Goal: Transaction & Acquisition: Book appointment/travel/reservation

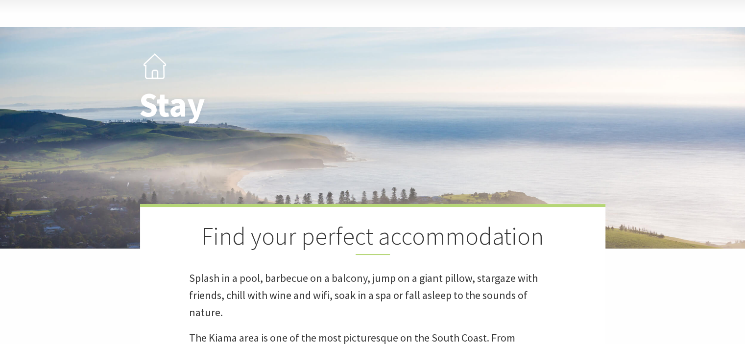
scroll to position [196, 0]
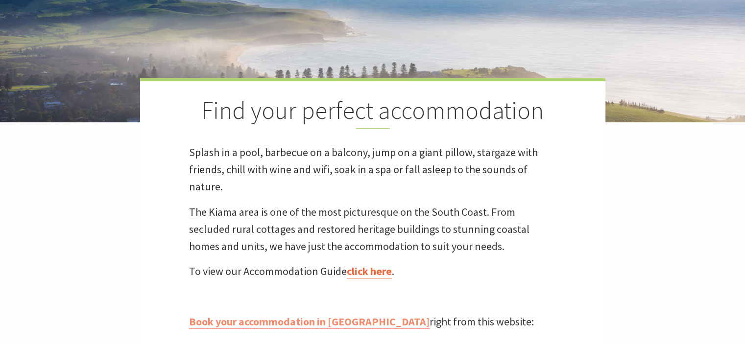
click at [383, 272] on link "click here" at bounding box center [369, 271] width 45 height 14
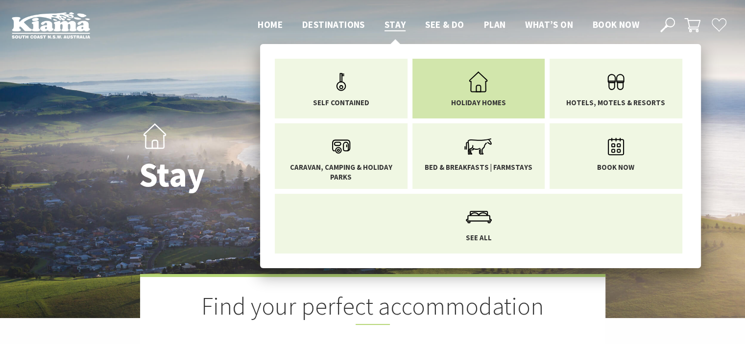
click at [486, 87] on icon "Main Menu" at bounding box center [478, 82] width 32 height 32
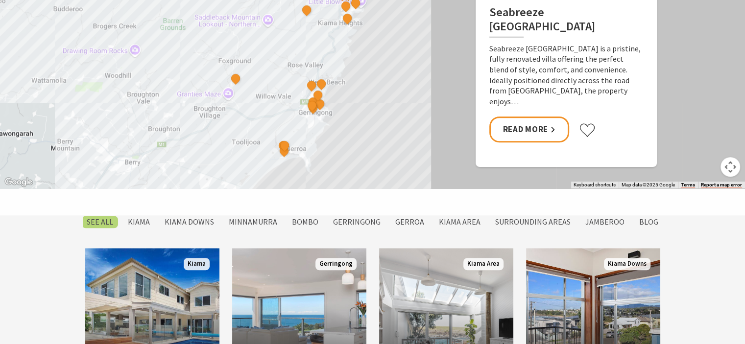
scroll to position [784, 0]
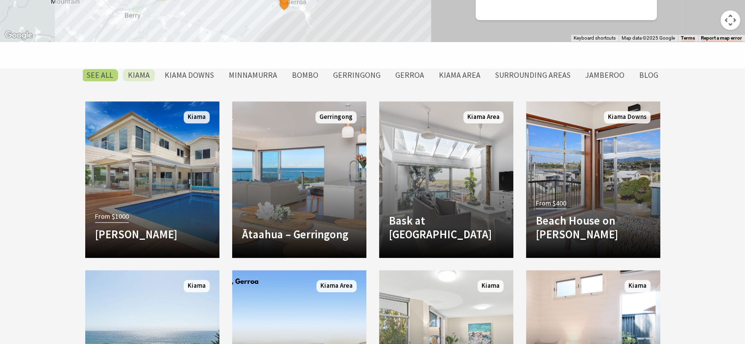
click at [155, 74] on label "Kiama" at bounding box center [139, 75] width 32 height 12
click at [0, 0] on input "Kiama" at bounding box center [0, 0] width 0 height 0
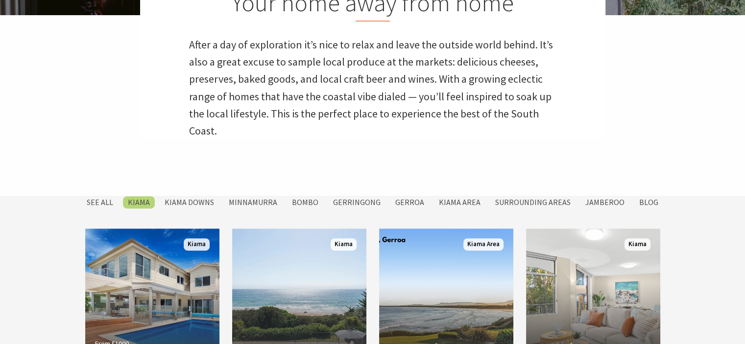
scroll to position [402, 0]
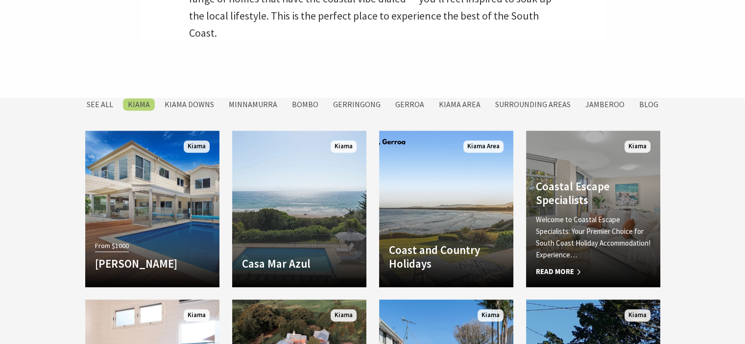
click at [594, 208] on div "Coastal Escape Specialists Welcome to Coastal Escape Specialists: Your Premier …" at bounding box center [593, 229] width 134 height 98
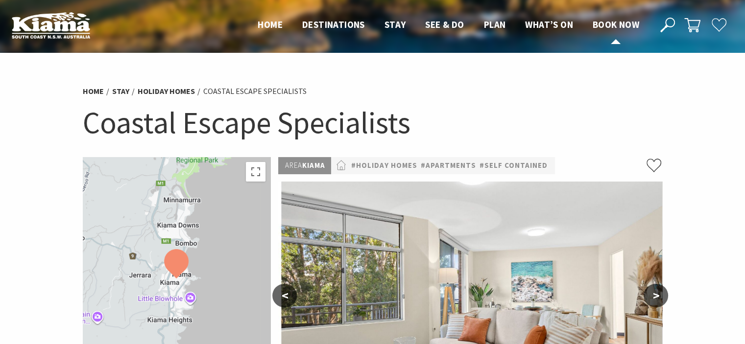
click at [601, 23] on span "Book now" at bounding box center [616, 25] width 47 height 12
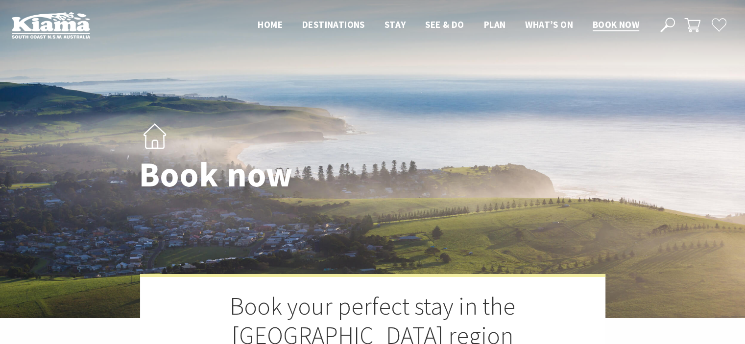
select select "3"
select select "2"
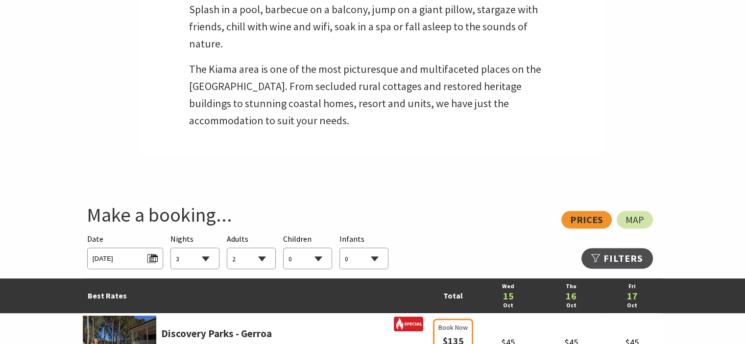
scroll to position [441, 0]
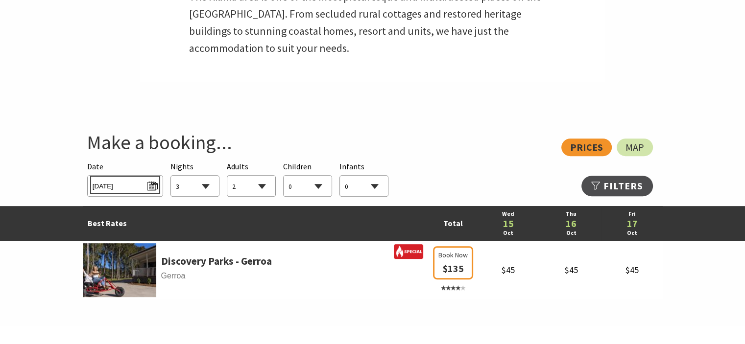
click at [149, 184] on span "[DATE]" at bounding box center [125, 184] width 65 height 13
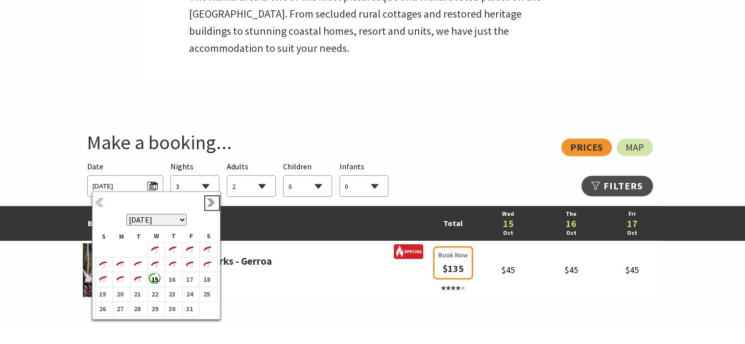
click at [212, 201] on link "Next" at bounding box center [212, 203] width 11 height 11
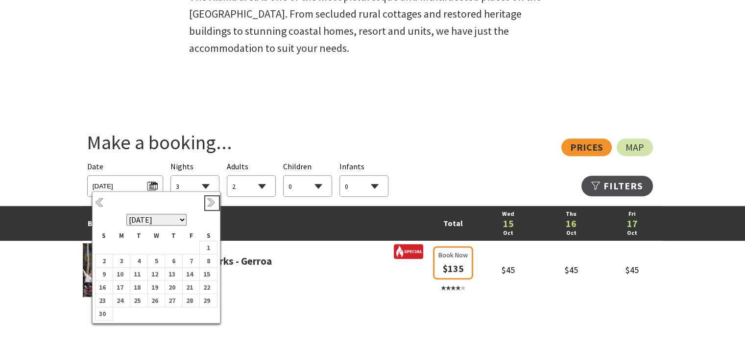
click at [212, 201] on link "Next" at bounding box center [212, 203] width 11 height 11
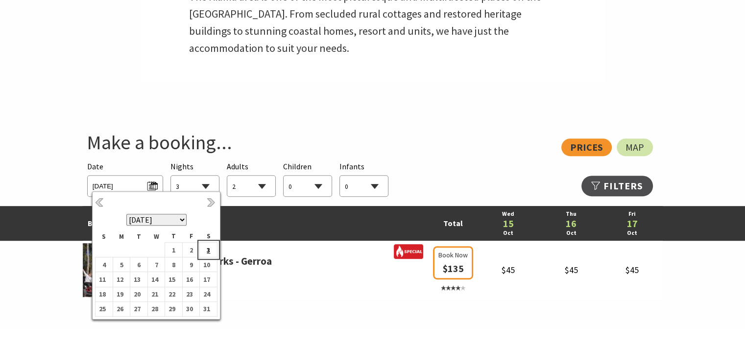
click at [208, 251] on b "3" at bounding box center [206, 250] width 13 height 13
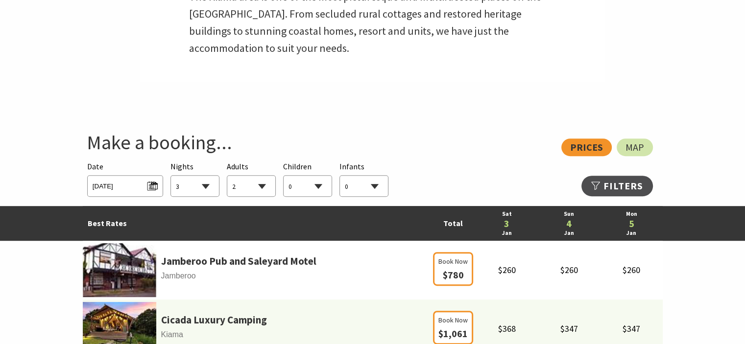
click at [206, 184] on select "1 2 3 4 5 6 7 8 9 10 11 12 13 14 15 16 17 18 19 20 21 22 23 24 25 26 27 28 29 30" at bounding box center [195, 187] width 48 height 22
select select "7"
click at [171, 176] on select "1 2 3 4 5 6 7 8 9 10 11 12 13 14 15 16 17 18 19 20 21 22 23 24 25 26 27 28 29 30" at bounding box center [195, 187] width 48 height 22
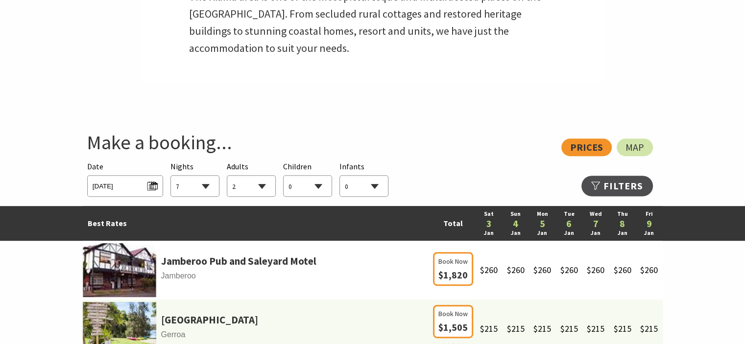
click at [262, 186] on select "0 1 2 3 4 5 6 7 8 9 10 11 12 13 14 15 16 17 18 19 20 21 22 23 24 25 26 27 28 29…" at bounding box center [251, 187] width 48 height 22
select select "4"
click at [227, 176] on select "0 1 2 3 4 5 6 7 8 9 10 11 12 13 14 15 16 17 18 19 20 21 22 23 24 25 26 27 28 29…" at bounding box center [251, 187] width 48 height 22
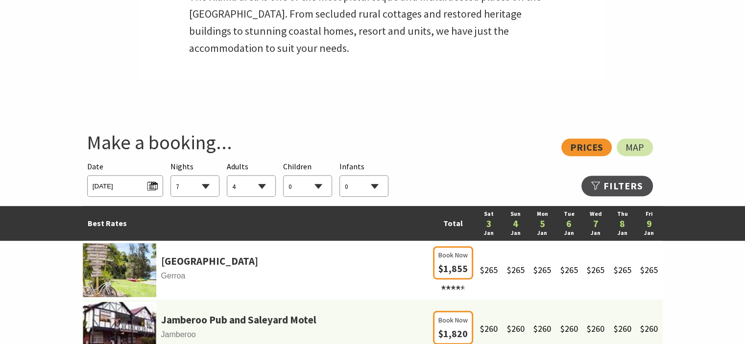
click at [317, 190] on select "0 1 2 3 4 5 6 7 8 9 10 11 12 13 14 15 16 17 18 19 20 21 22 23 24 25 26 27 28 29…" at bounding box center [308, 187] width 48 height 22
select select "3"
click at [284, 176] on select "0 1 2 3 4 5 6 7 8 9 10 11 12 13 14 15 16 17 18 19 20 21 22 23 24 25 26 27 28 29…" at bounding box center [308, 187] width 48 height 22
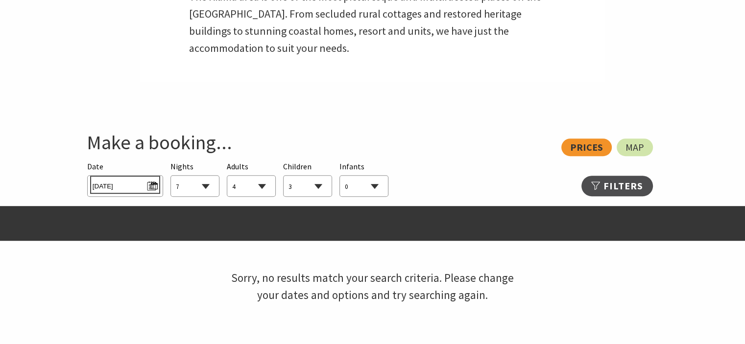
click at [152, 182] on span "[DATE]" at bounding box center [125, 184] width 65 height 13
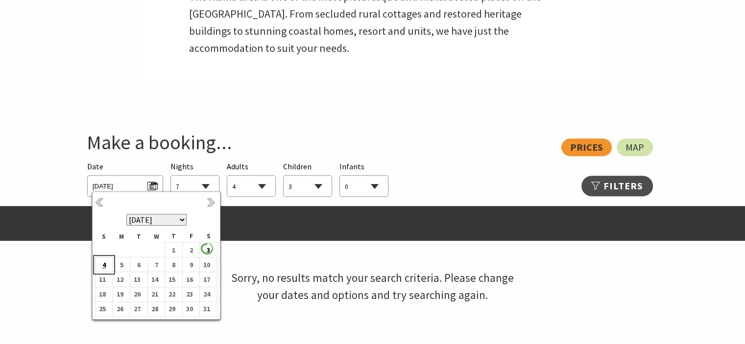
click at [108, 262] on b "4" at bounding box center [101, 265] width 13 height 13
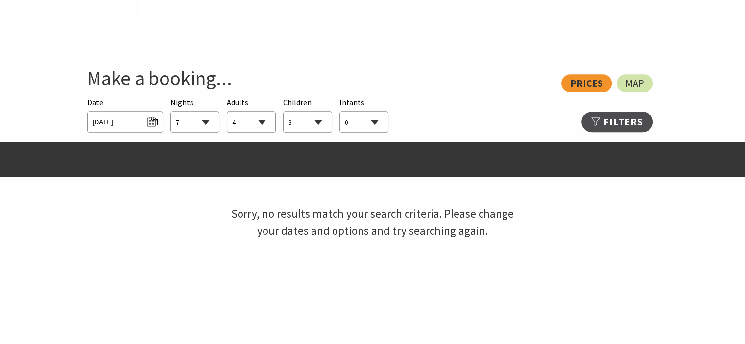
scroll to position [490, 0]
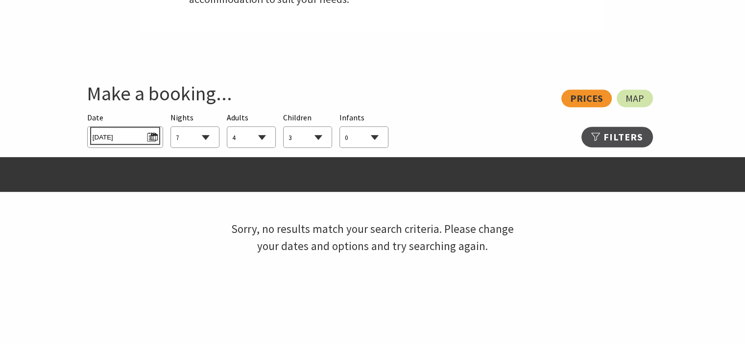
click at [151, 137] on span "[DATE]" at bounding box center [125, 135] width 65 height 13
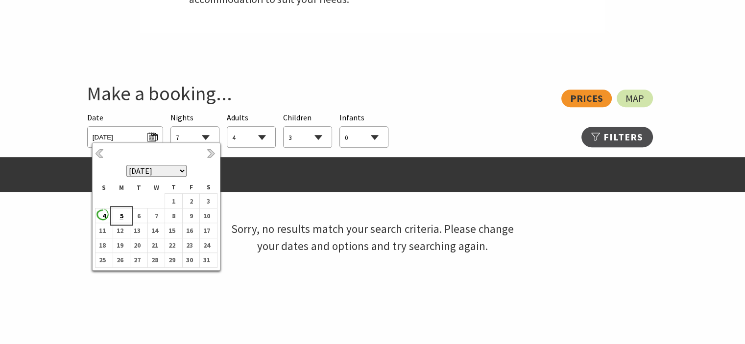
click at [121, 215] on b "5" at bounding box center [119, 216] width 13 height 13
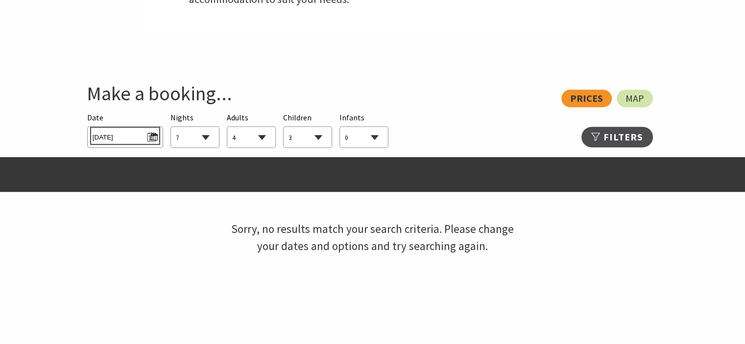
click at [154, 134] on span "[DATE]" at bounding box center [125, 135] width 65 height 13
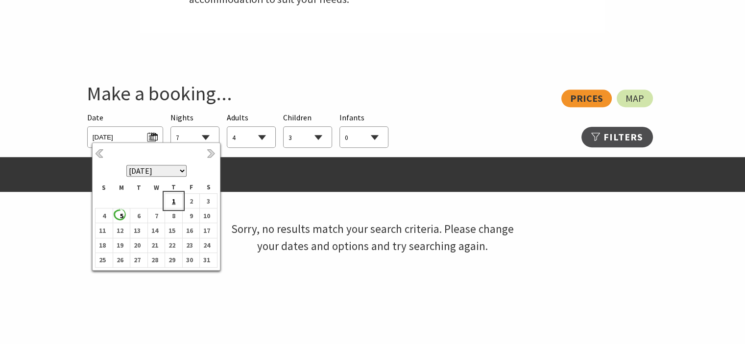
click at [176, 200] on b "1" at bounding box center [171, 201] width 13 height 13
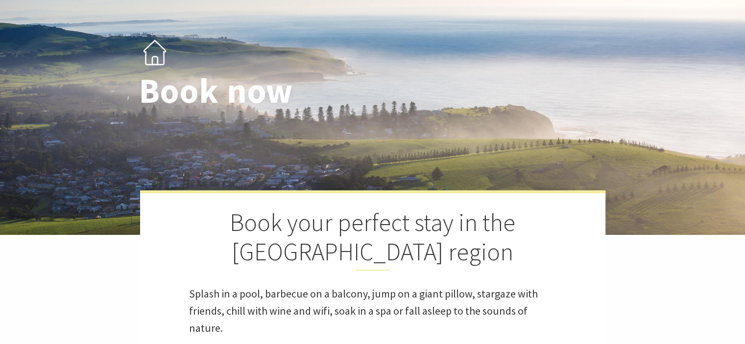
scroll to position [49, 0]
